Goal: Task Accomplishment & Management: Use online tool/utility

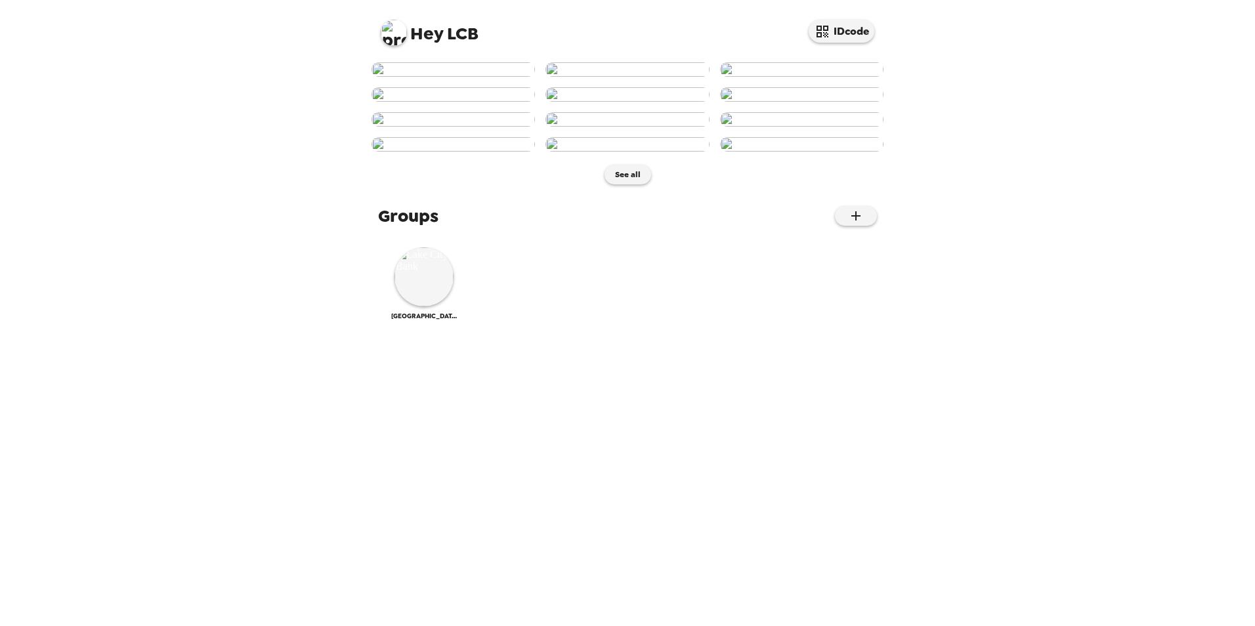
click at [464, 77] on img at bounding box center [452, 69] width 163 height 14
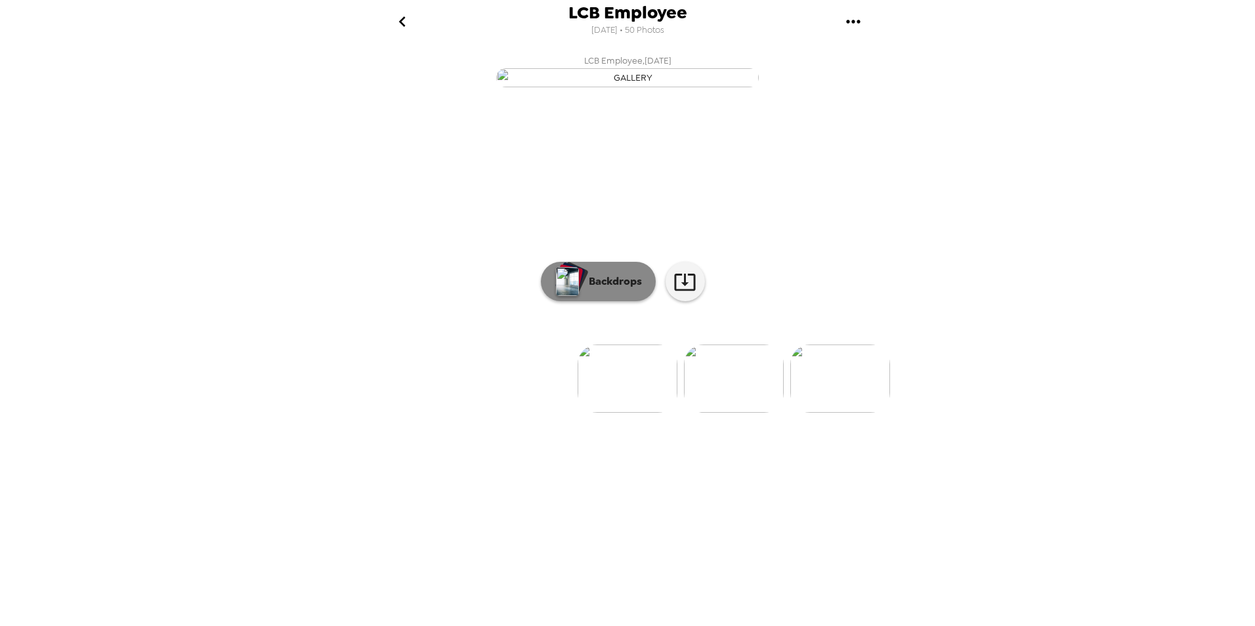
click at [618, 289] on p "Backdrops" at bounding box center [612, 282] width 60 height 16
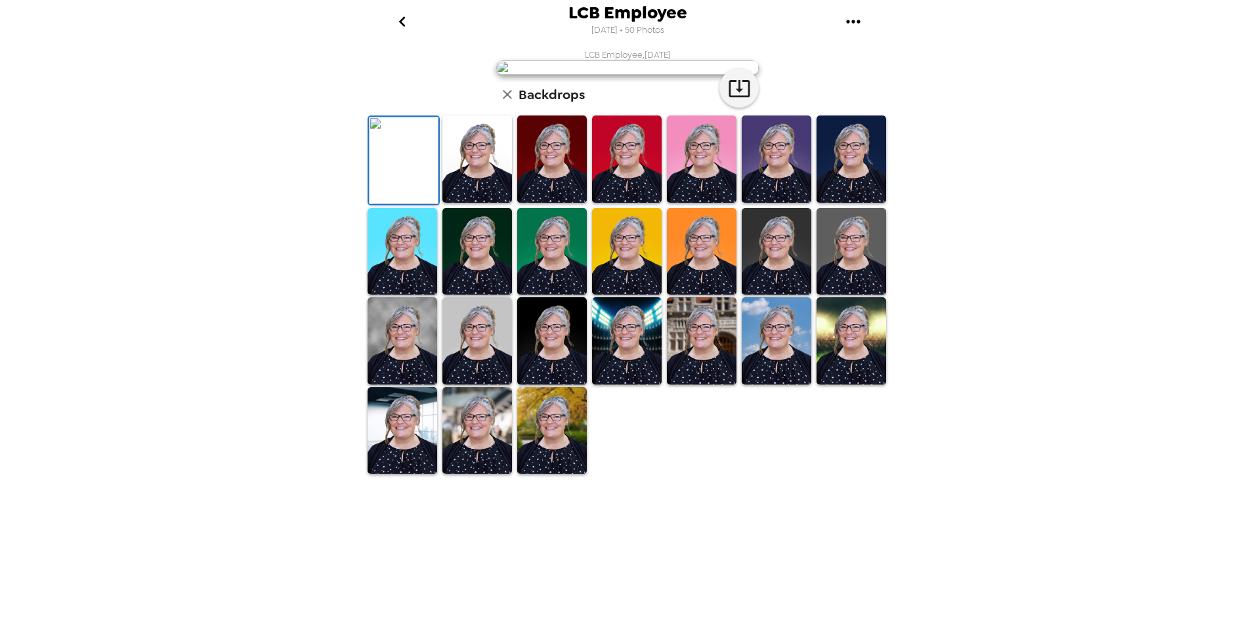
click at [470, 203] on img at bounding box center [477, 158] width 70 height 87
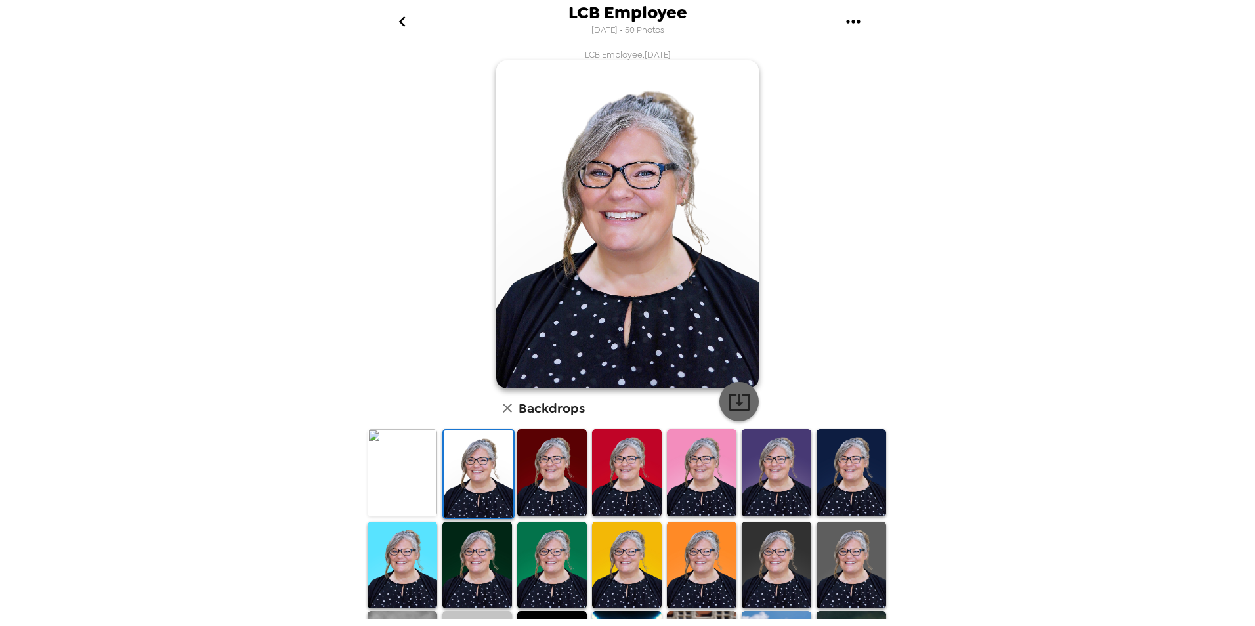
click at [737, 405] on icon "button" at bounding box center [739, 401] width 23 height 23
click at [389, 22] on button "go back" at bounding box center [402, 21] width 43 height 43
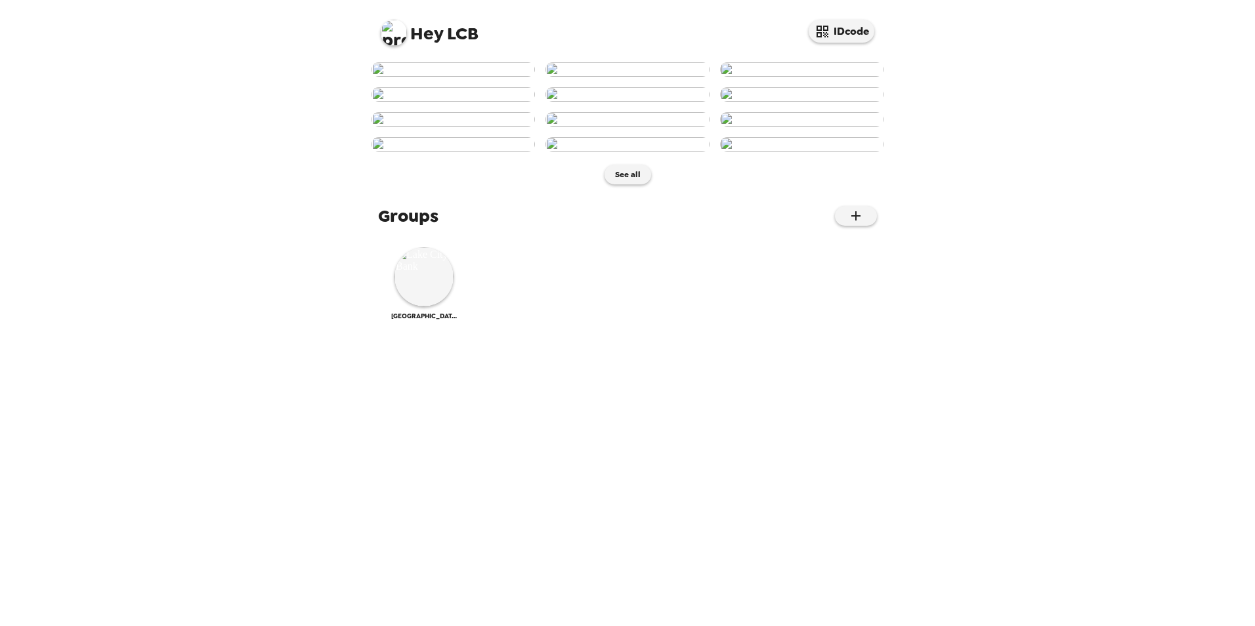
click at [631, 102] on img at bounding box center [626, 94] width 163 height 14
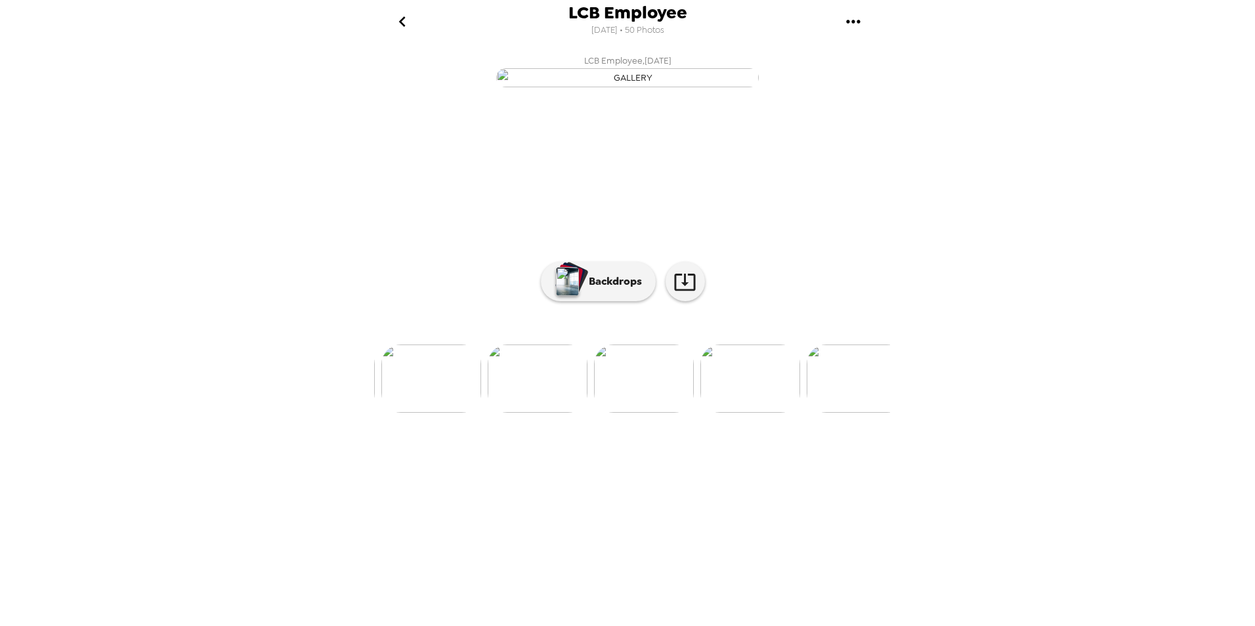
scroll to position [0, 425]
click at [858, 20] on icon "gallery menu" at bounding box center [853, 21] width 14 height 3
click at [741, 32] on div at bounding box center [627, 313] width 1255 height 626
click at [688, 293] on icon at bounding box center [684, 281] width 23 height 23
